Goal: Transaction & Acquisition: Purchase product/service

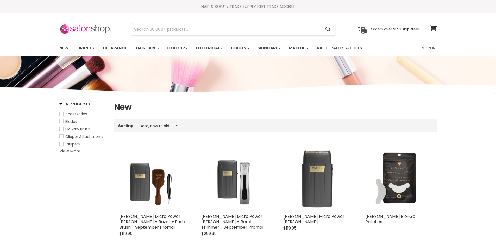
select select "created-descending"
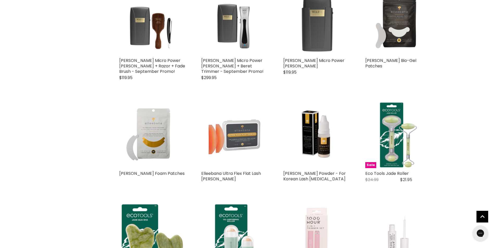
scroll to position [156, 0]
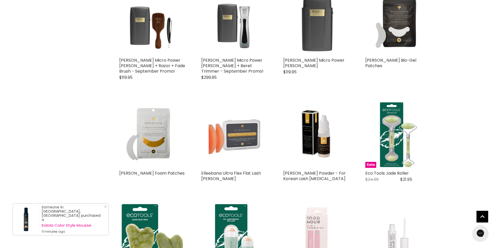
drag, startPoint x: 340, startPoint y: 178, endPoint x: 282, endPoint y: 175, distance: 58.7
click at [282, 175] on div "Elleebana ElleeMix Powder - For Korean Lash Lift Technique Elleebana Precision …" at bounding box center [316, 144] width 77 height 97
copy link "[PERSON_NAME] Powder - For Korean Lash [MEDICAL_DATA]"
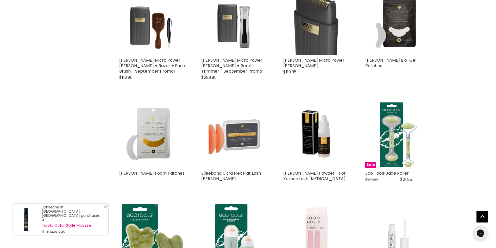
click at [285, 83] on div "Wahl Micro Power Shaver Wahl $119.95 The Micro Power shaver is the perfect fini…" at bounding box center [316, 37] width 77 height 108
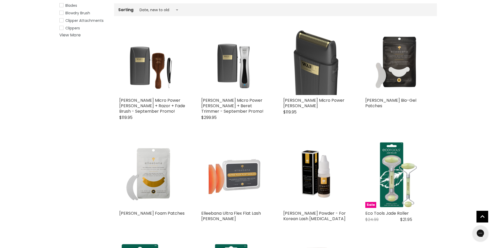
scroll to position [104, 0]
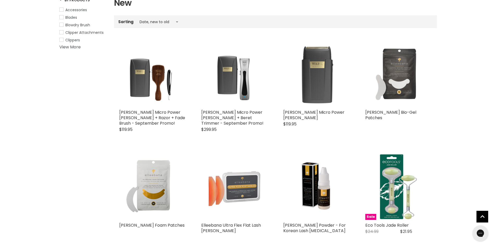
click at [394, 78] on img "Main content" at bounding box center [398, 74] width 66 height 66
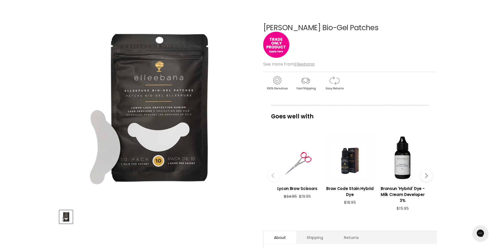
scroll to position [208, 0]
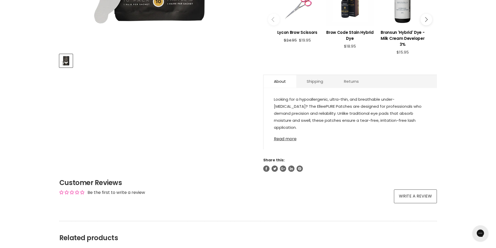
click at [293, 139] on link "Read more" at bounding box center [350, 138] width 153 height 8
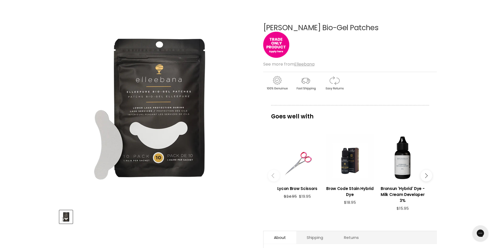
scroll to position [0, 0]
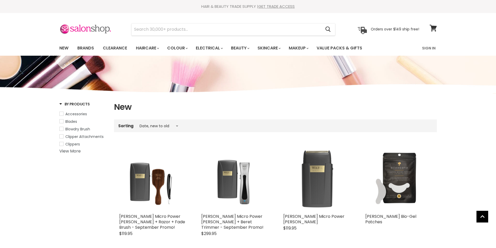
select select "created-descending"
